Goal: Find specific fact: Find specific fact

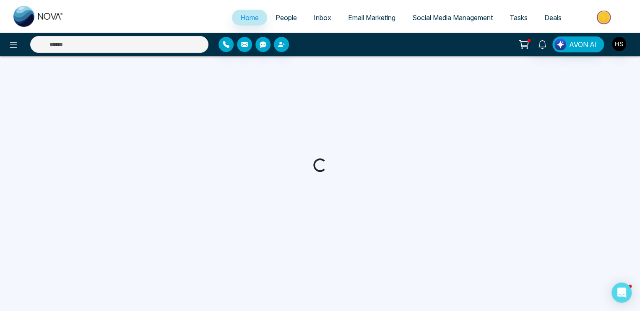
select select "*"
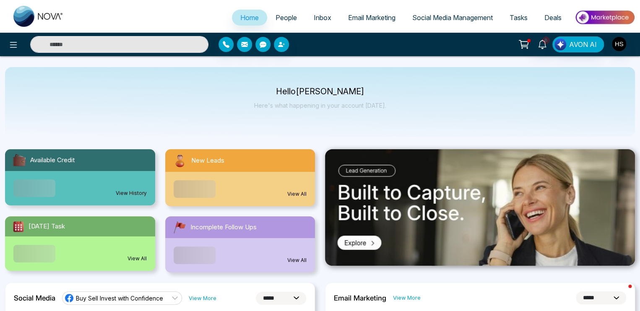
click at [94, 47] on input "text" at bounding box center [119, 44] width 178 height 17
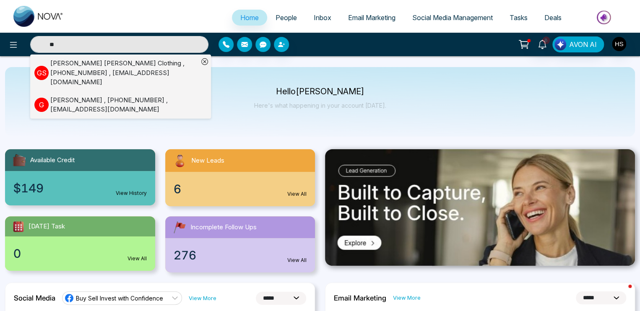
type input "*"
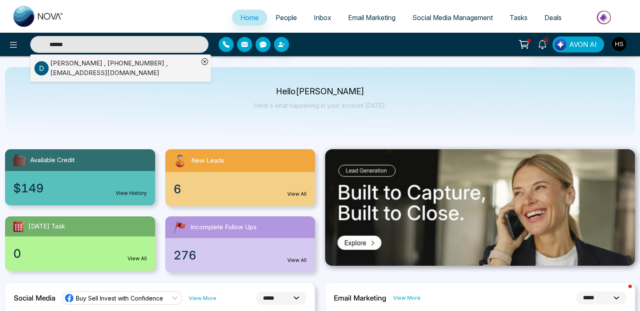
type input "******"
click at [97, 64] on div "[PERSON_NAME] , [PHONE_NUMBER] , [EMAIL_ADDRESS][DOMAIN_NAME]" at bounding box center [124, 68] width 148 height 19
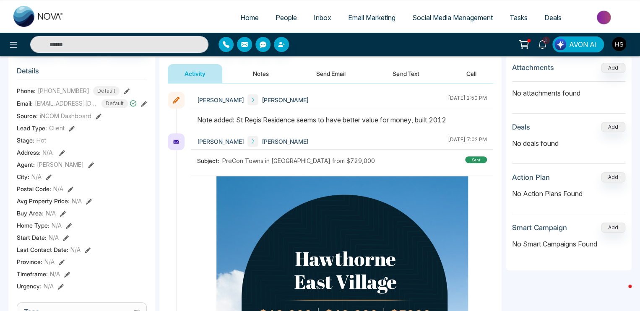
scroll to position [84, 0]
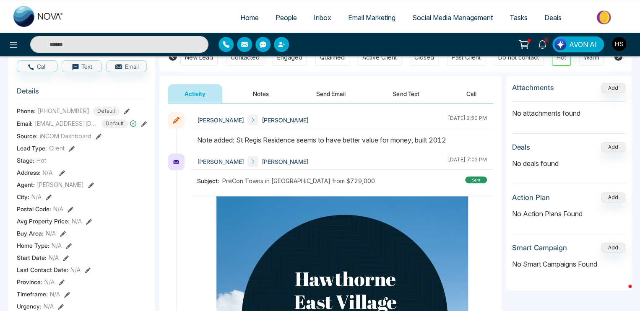
click at [269, 94] on button "Notes" at bounding box center [261, 93] width 50 height 19
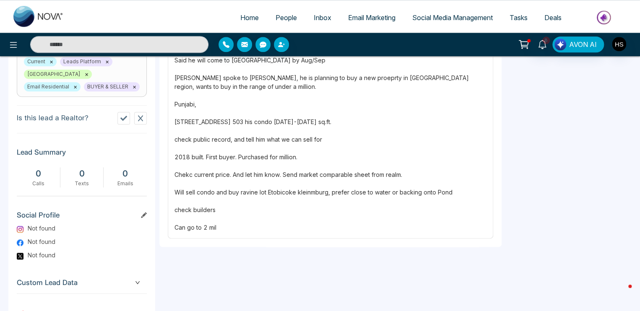
scroll to position [378, 0]
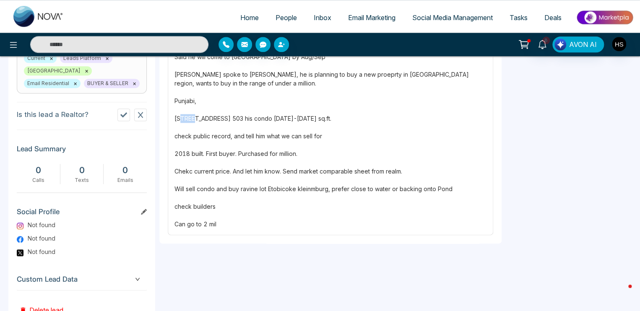
drag, startPoint x: 177, startPoint y: 116, endPoint x: 191, endPoint y: 114, distance: 14.4
click at [191, 114] on div "[STREET_ADDRESS][GEOGRAPHIC_DATA] The Residences at The [PERSON_NAME] Said he w…" at bounding box center [331, 123] width 312 height 212
click at [184, 116] on div "[STREET_ADDRESS][GEOGRAPHIC_DATA] The Residences at The [PERSON_NAME] Said he w…" at bounding box center [331, 123] width 312 height 212
drag, startPoint x: 175, startPoint y: 116, endPoint x: 225, endPoint y: 122, distance: 49.9
click at [225, 122] on div "[STREET_ADDRESS][GEOGRAPHIC_DATA] The Residences at The [PERSON_NAME] Said he w…" at bounding box center [331, 123] width 312 height 212
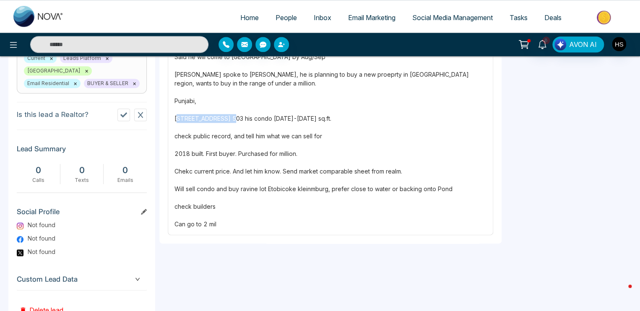
copy div "[STREET_ADDRESS]"
